Goal: Navigation & Orientation: Find specific page/section

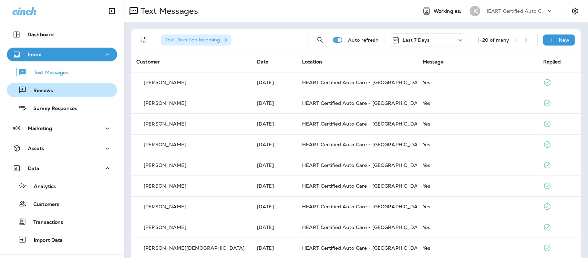
click at [51, 92] on p "Reviews" at bounding box center [40, 91] width 27 height 7
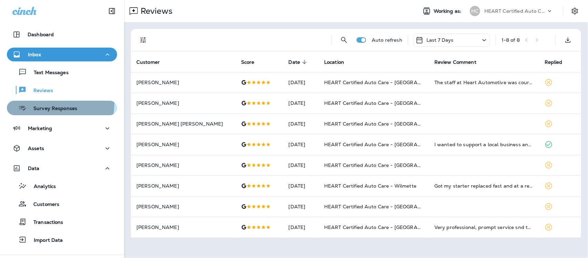
click at [56, 104] on div "Survey Responses" at bounding box center [44, 108] width 68 height 10
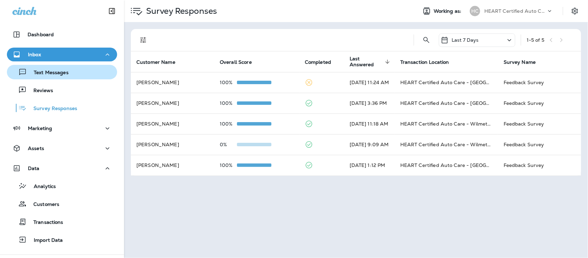
click at [56, 70] on p "Text Messages" at bounding box center [48, 73] width 42 height 7
